Goal: Task Accomplishment & Management: Use online tool/utility

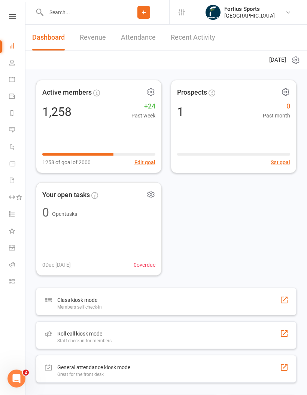
click at [12, 264] on icon at bounding box center [12, 265] width 6 height 6
click at [84, 15] on input "text" at bounding box center [81, 12] width 75 height 10
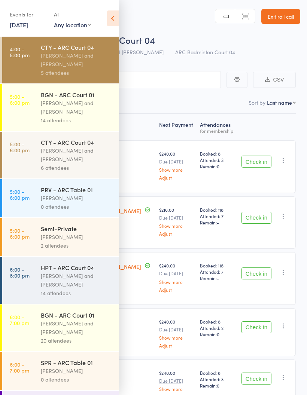
click at [112, 21] on icon at bounding box center [113, 18] width 12 height 16
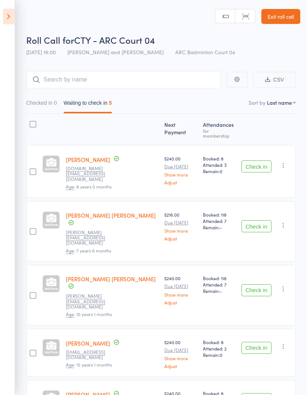
click at [8, 13] on icon at bounding box center [9, 17] width 12 height 16
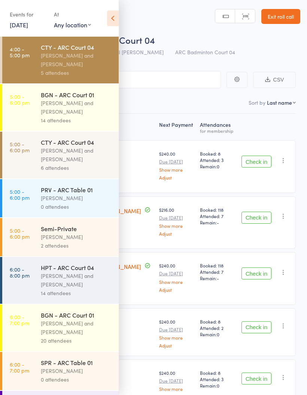
click at [67, 66] on div "[PERSON_NAME] and [PERSON_NAME]" at bounding box center [77, 59] width 72 height 17
click at [64, 78] on div "CTY - ARC Court 04 [PERSON_NAME] and Heymard Humblers 5 attendees" at bounding box center [80, 60] width 78 height 47
click at [118, 13] on icon at bounding box center [113, 18] width 12 height 16
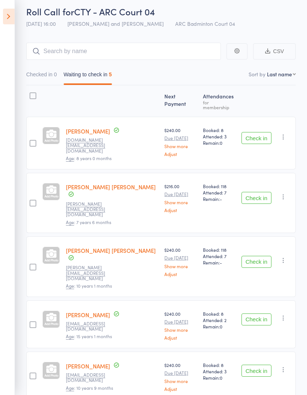
scroll to position [33, 0]
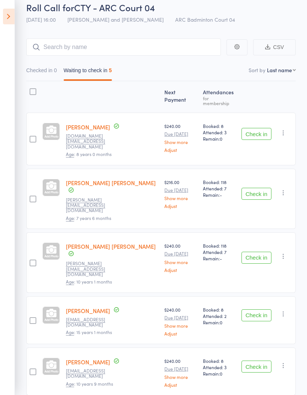
click at [256, 188] on button "Check in" at bounding box center [257, 194] width 30 height 12
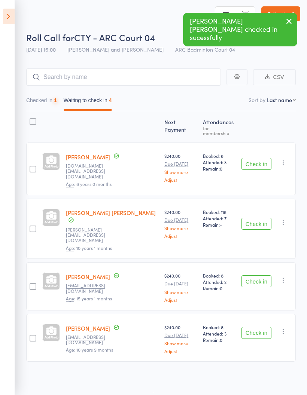
scroll to position [5, 0]
click at [255, 218] on button "Check in" at bounding box center [257, 224] width 30 height 12
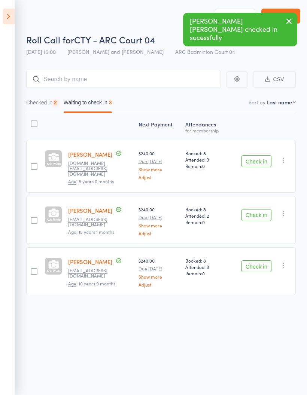
click at [255, 209] on button "Check in" at bounding box center [257, 215] width 30 height 12
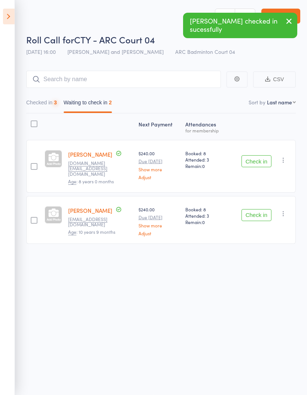
click at [259, 209] on button "Check in" at bounding box center [257, 215] width 30 height 12
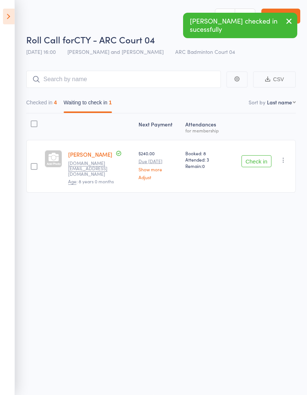
click at [39, 99] on button "Checked in 4" at bounding box center [41, 104] width 31 height 17
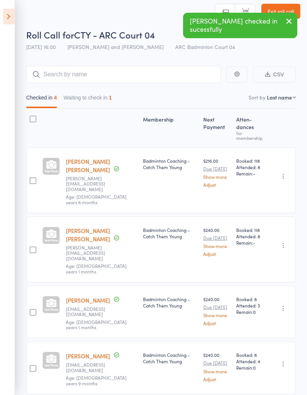
click at [93, 103] on button "Waiting to check in 1" at bounding box center [88, 99] width 48 height 17
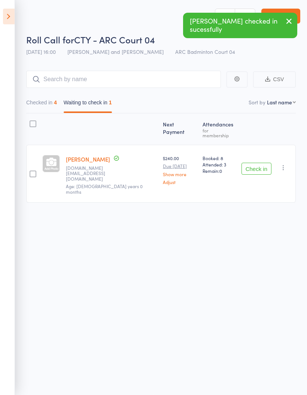
click at [52, 101] on button "Checked in 4" at bounding box center [41, 104] width 31 height 17
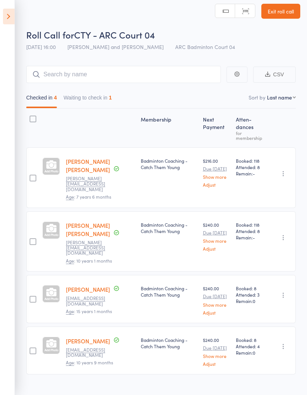
scroll to position [0, 0]
